Goal: Task Accomplishment & Management: Manage account settings

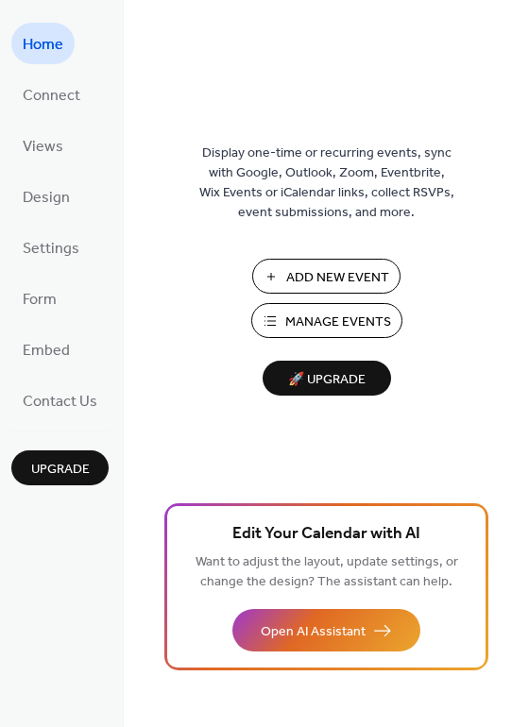
click at [330, 320] on span "Manage Events" at bounding box center [338, 323] width 106 height 20
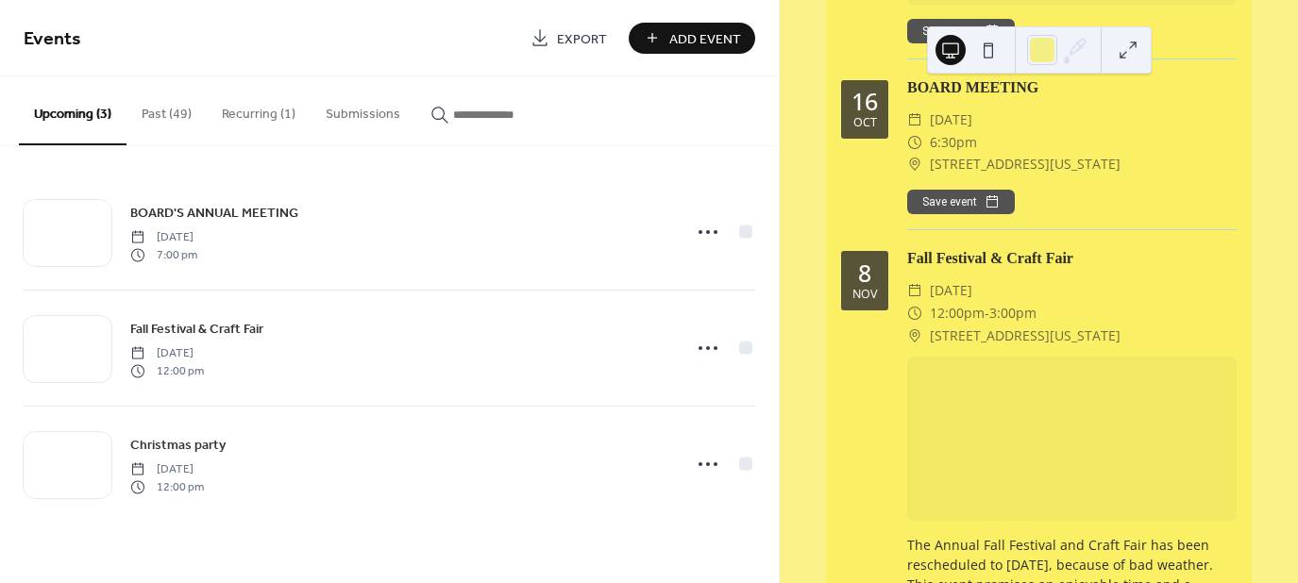
scroll to position [472, 0]
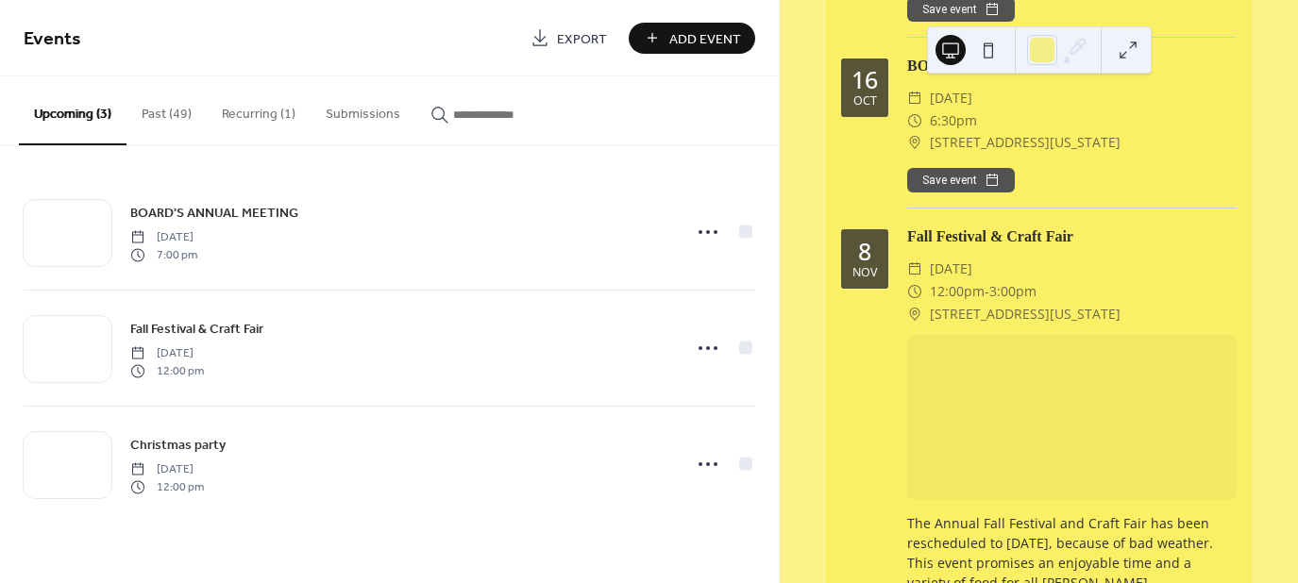
click at [1004, 382] on div at bounding box center [1072, 417] width 330 height 165
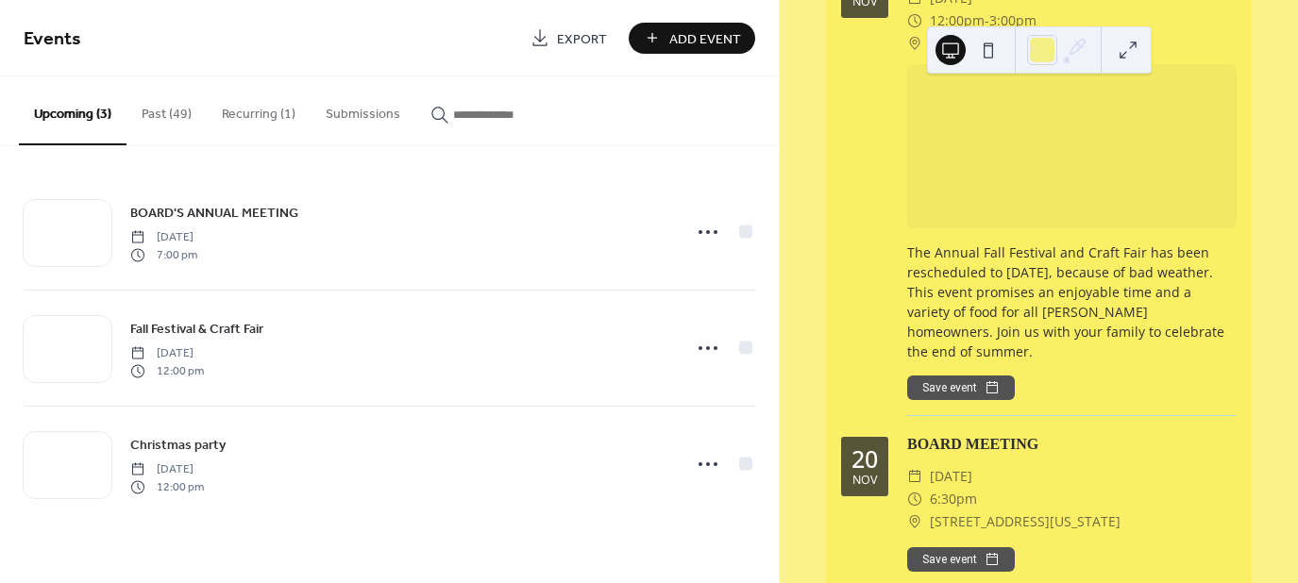
scroll to position [661, 0]
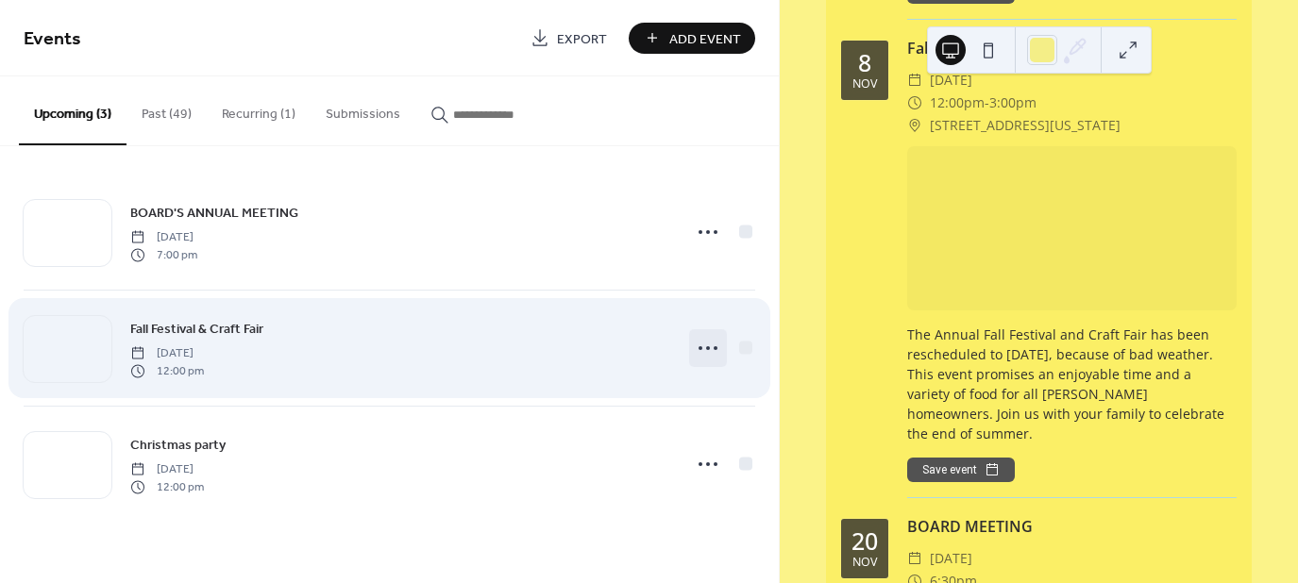
click at [709, 345] on icon at bounding box center [708, 348] width 30 height 30
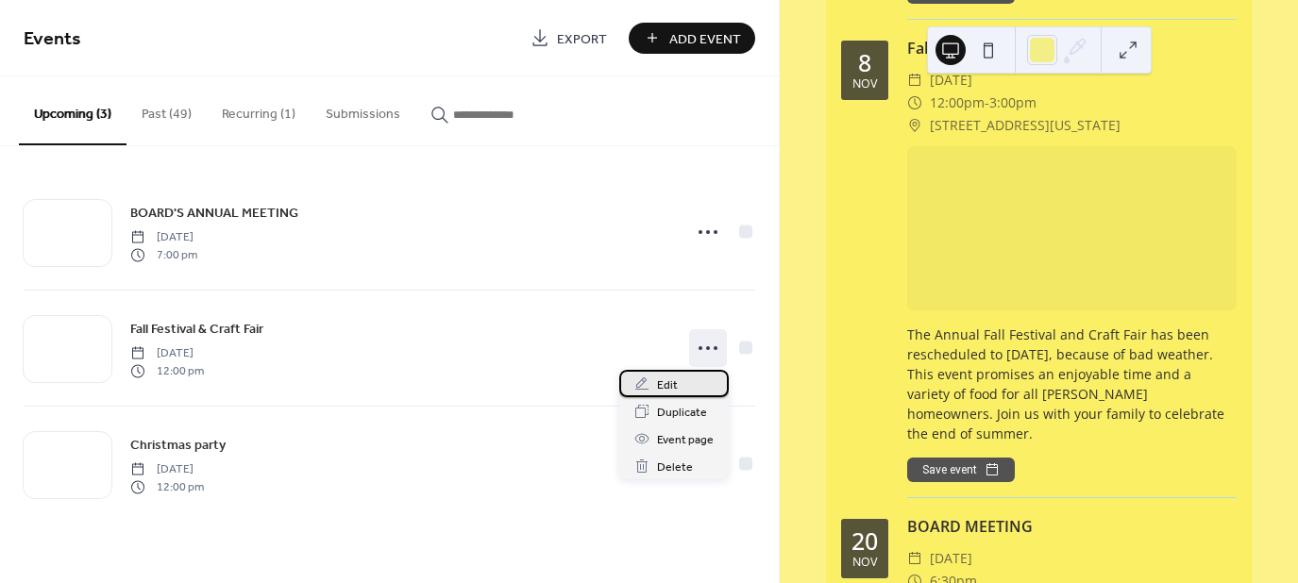
click at [667, 385] on span "Edit" at bounding box center [667, 386] width 21 height 20
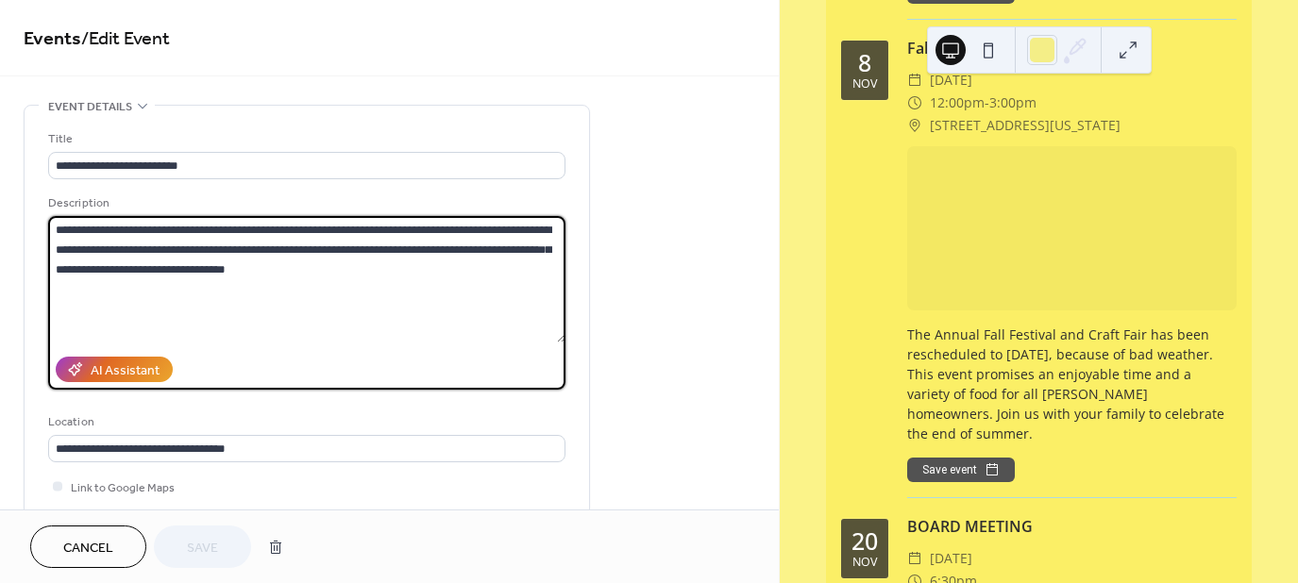
click at [290, 251] on textarea "**********" at bounding box center [306, 279] width 517 height 127
click at [482, 291] on textarea "**********" at bounding box center [306, 279] width 517 height 127
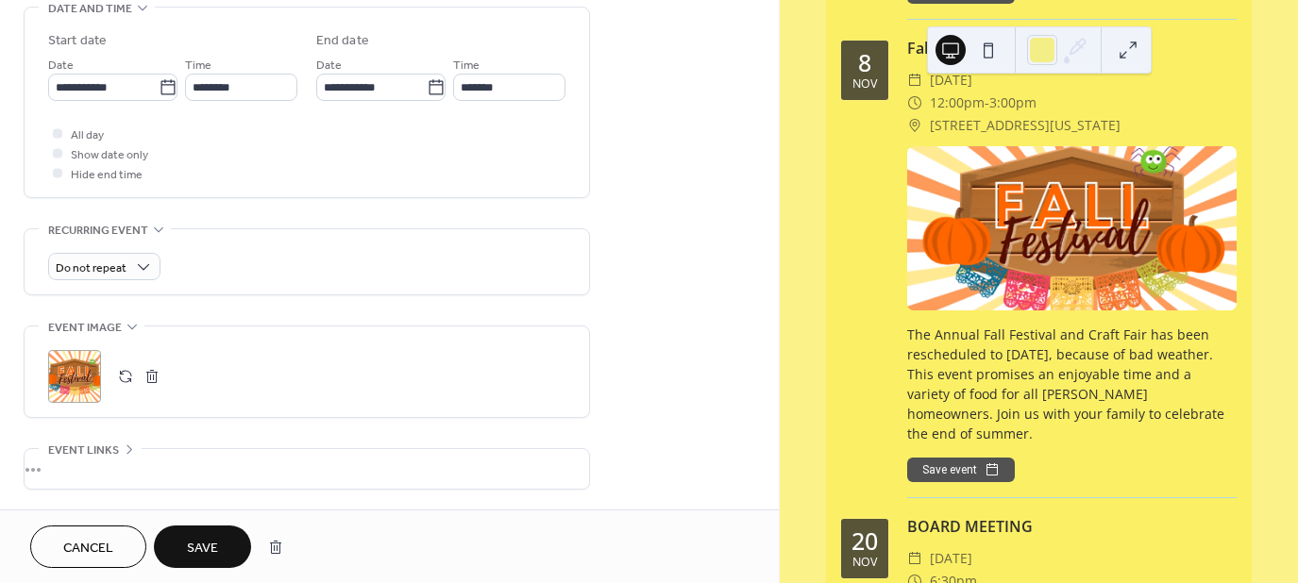
scroll to position [749, 0]
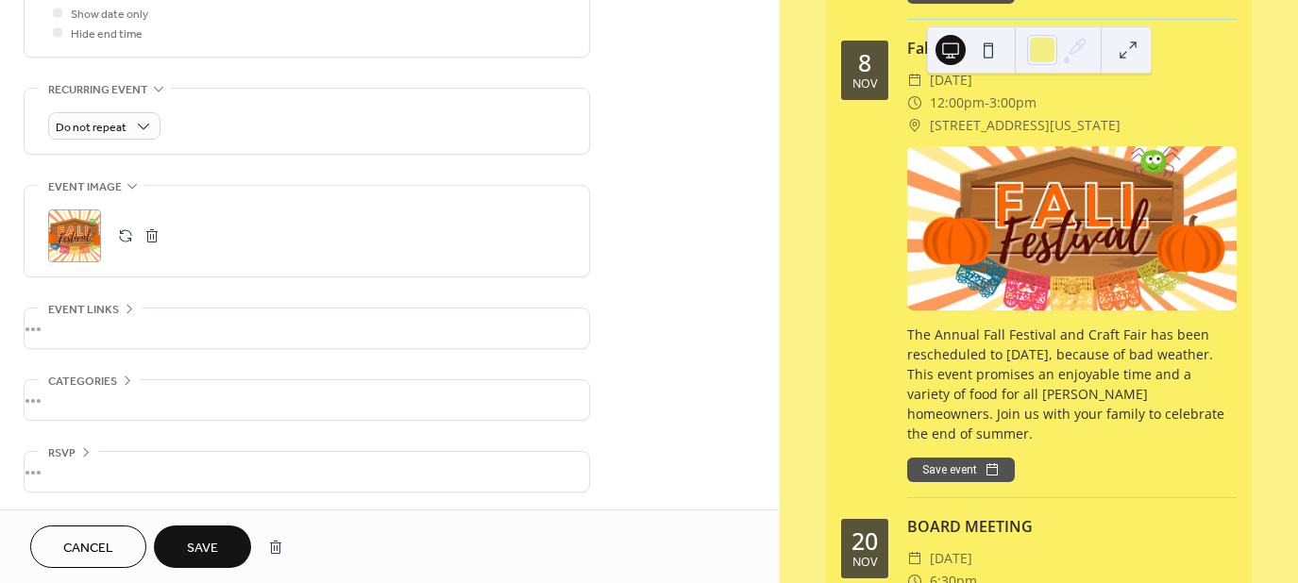
type textarea "**********"
click at [205, 546] on span "Save" at bounding box center [202, 549] width 31 height 20
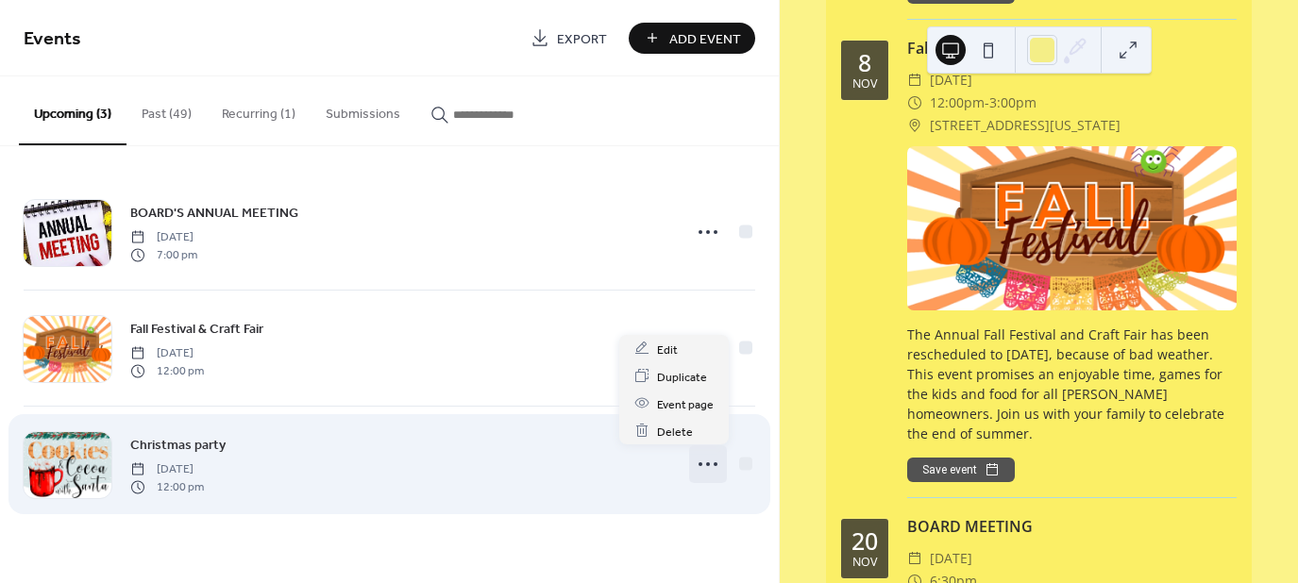
click at [710, 463] on icon at bounding box center [708, 464] width 30 height 30
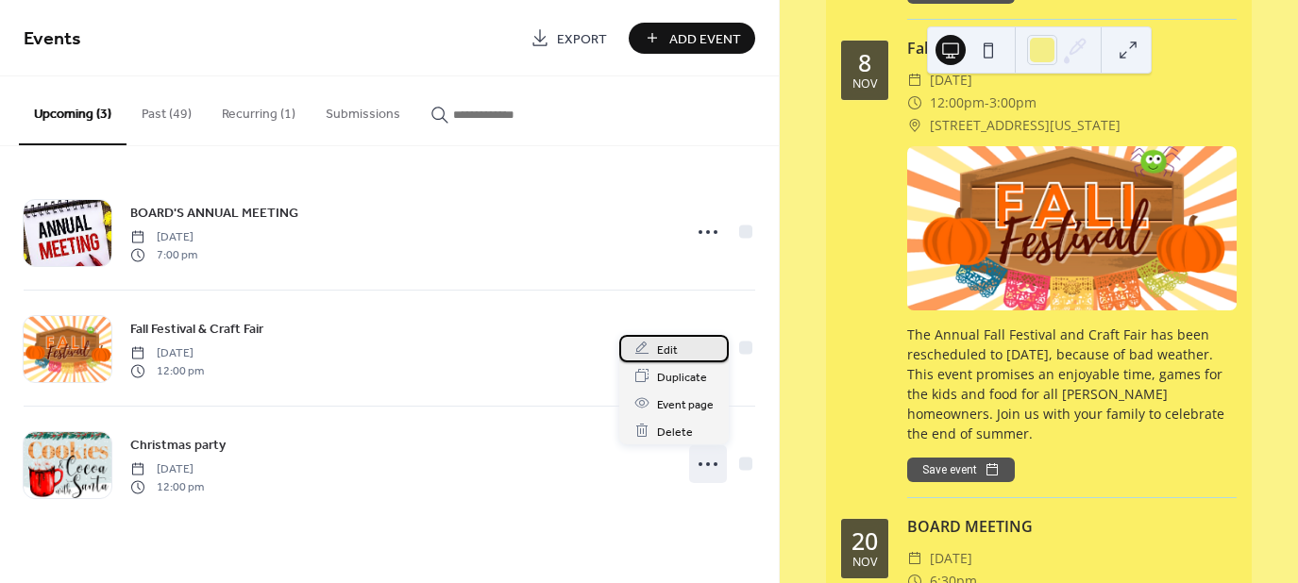
click at [670, 346] on span "Edit" at bounding box center [667, 350] width 21 height 20
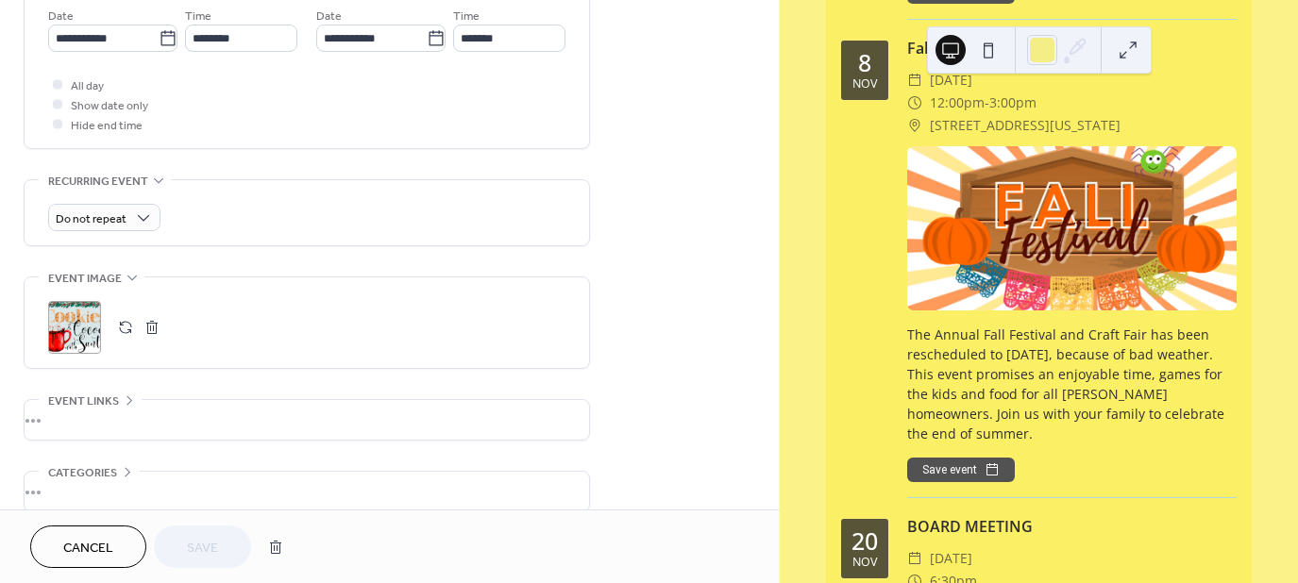
scroll to position [661, 0]
click at [132, 270] on icon at bounding box center [132, 273] width 15 height 15
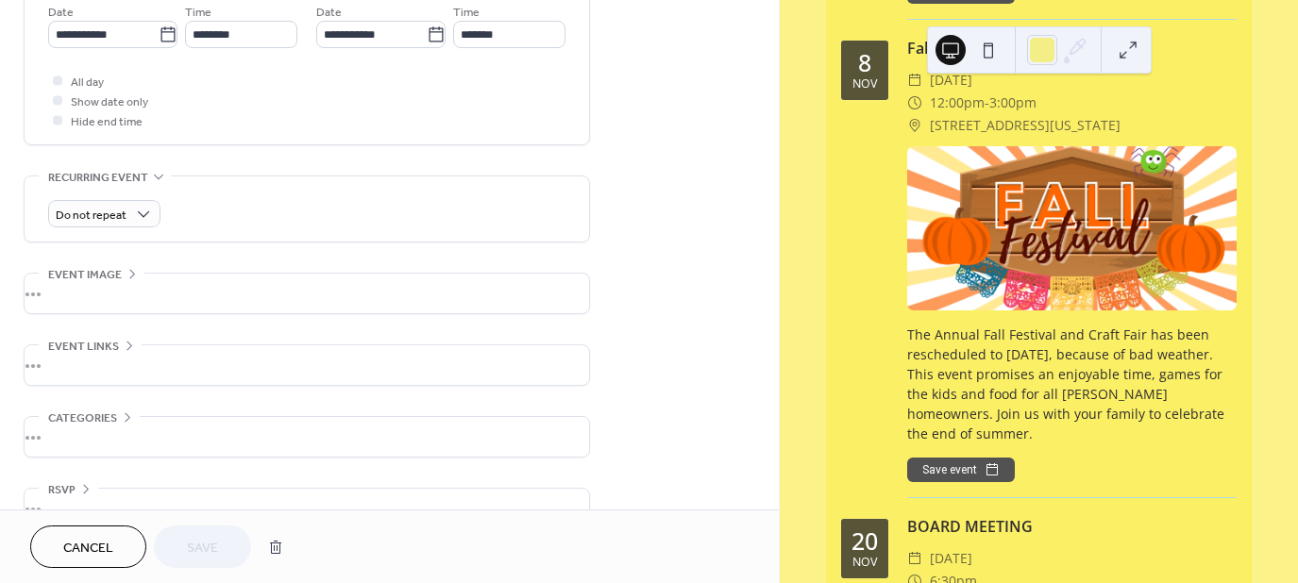
click at [130, 271] on icon at bounding box center [132, 273] width 15 height 15
click at [81, 324] on div ";" at bounding box center [74, 323] width 53 height 53
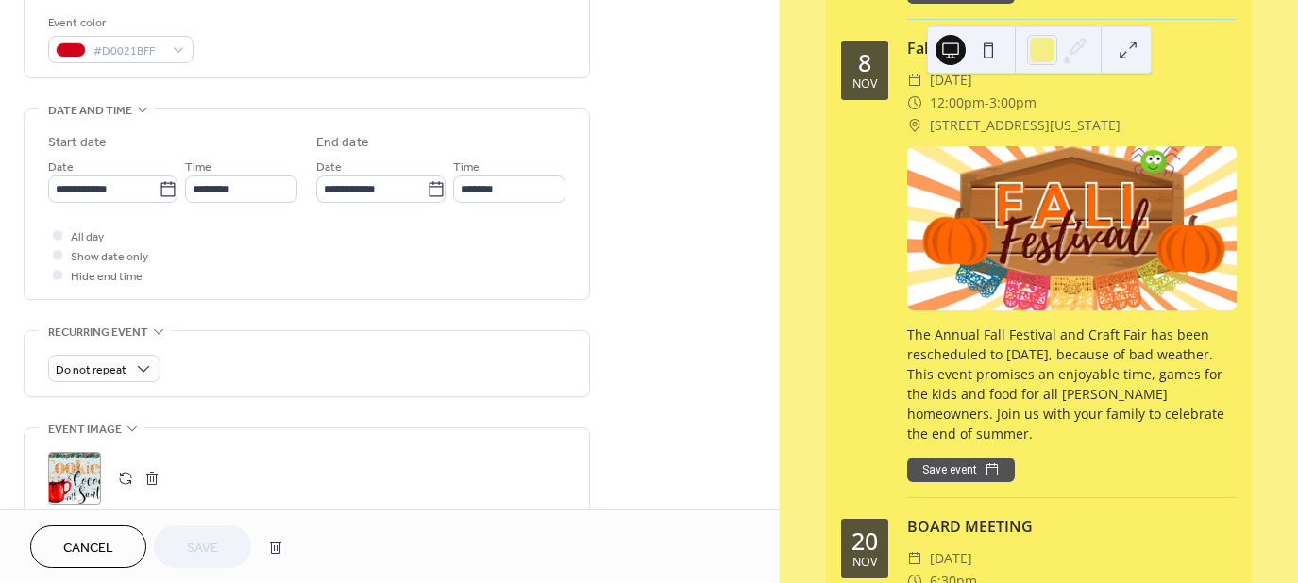
scroll to position [465, 0]
